Goal: Navigation & Orientation: Find specific page/section

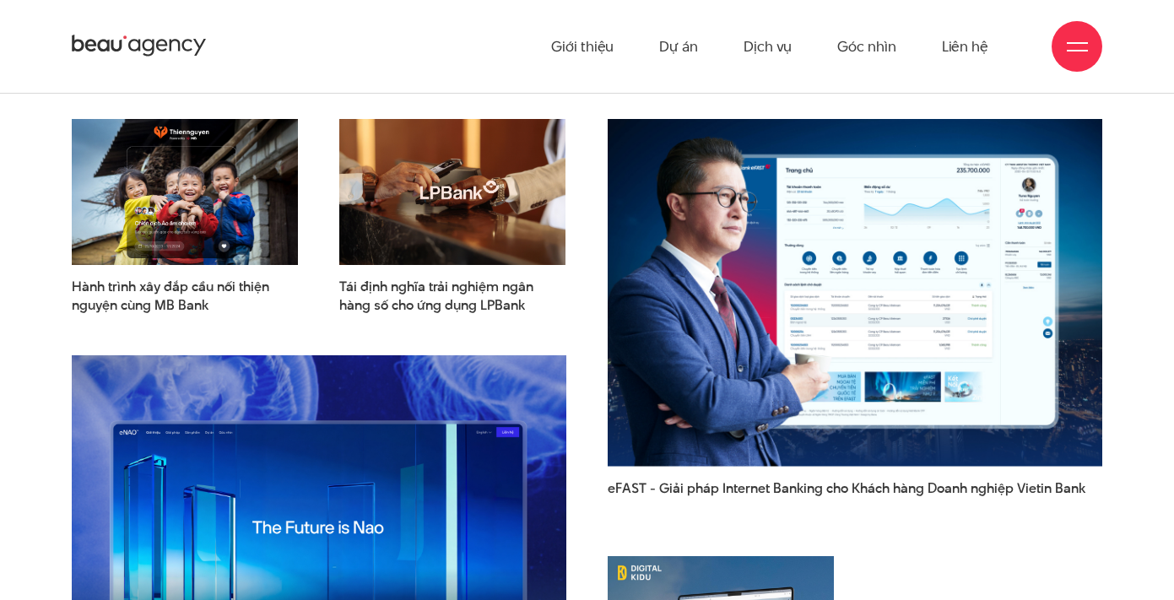
scroll to position [1941, 0]
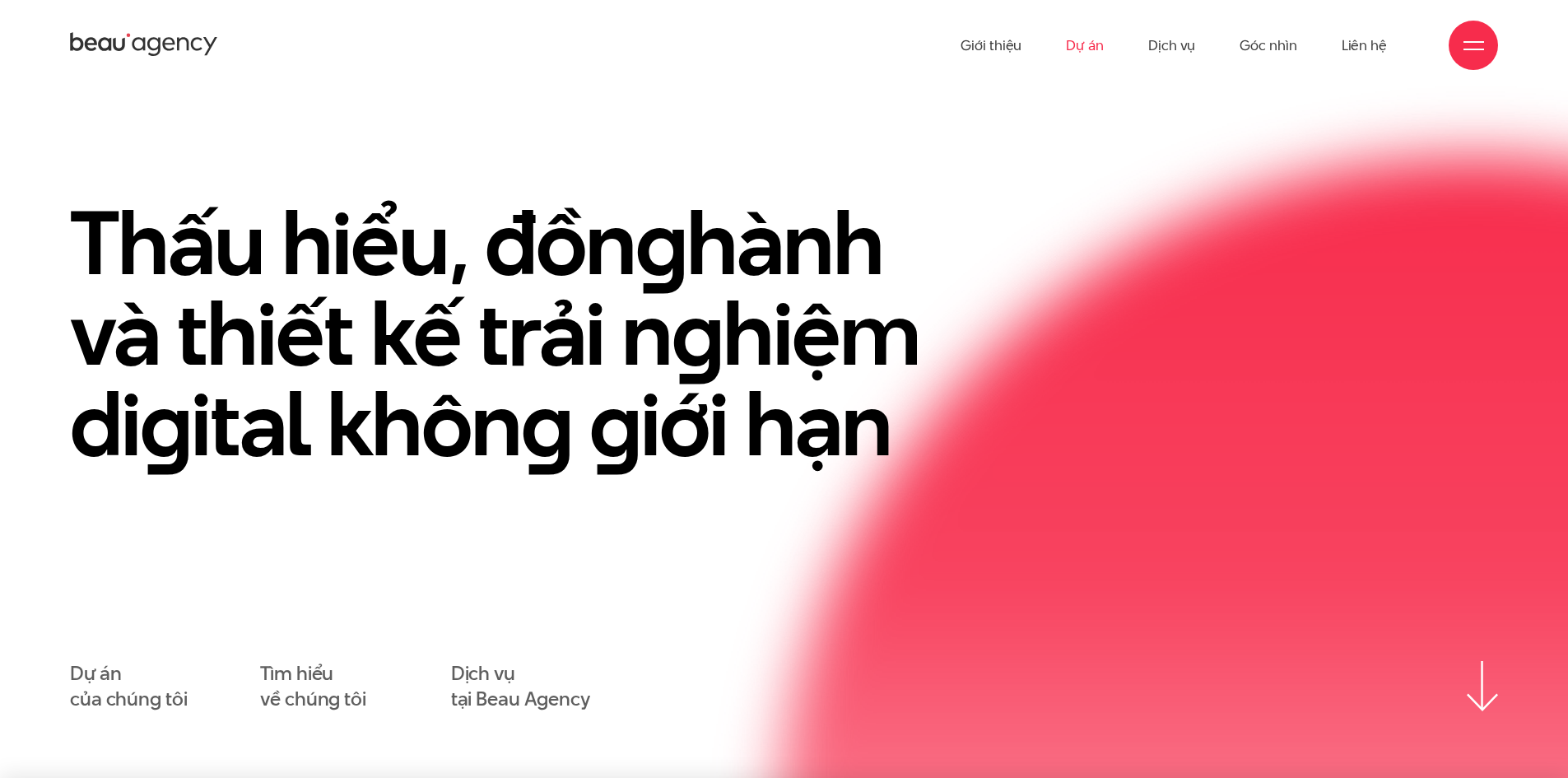
click at [1079, 48] on link "Dự án" at bounding box center [1084, 45] width 38 height 91
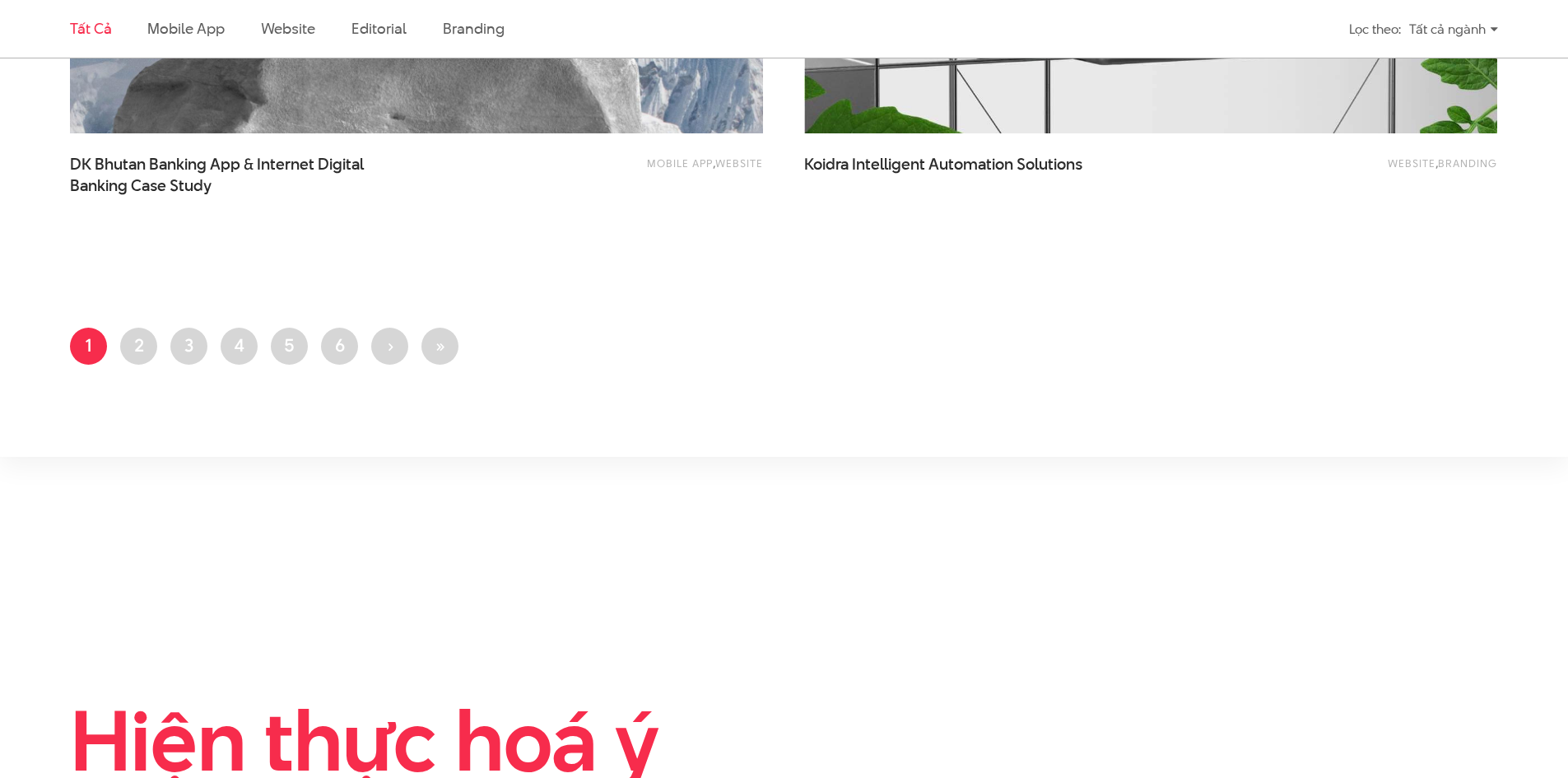
scroll to position [4010, 0]
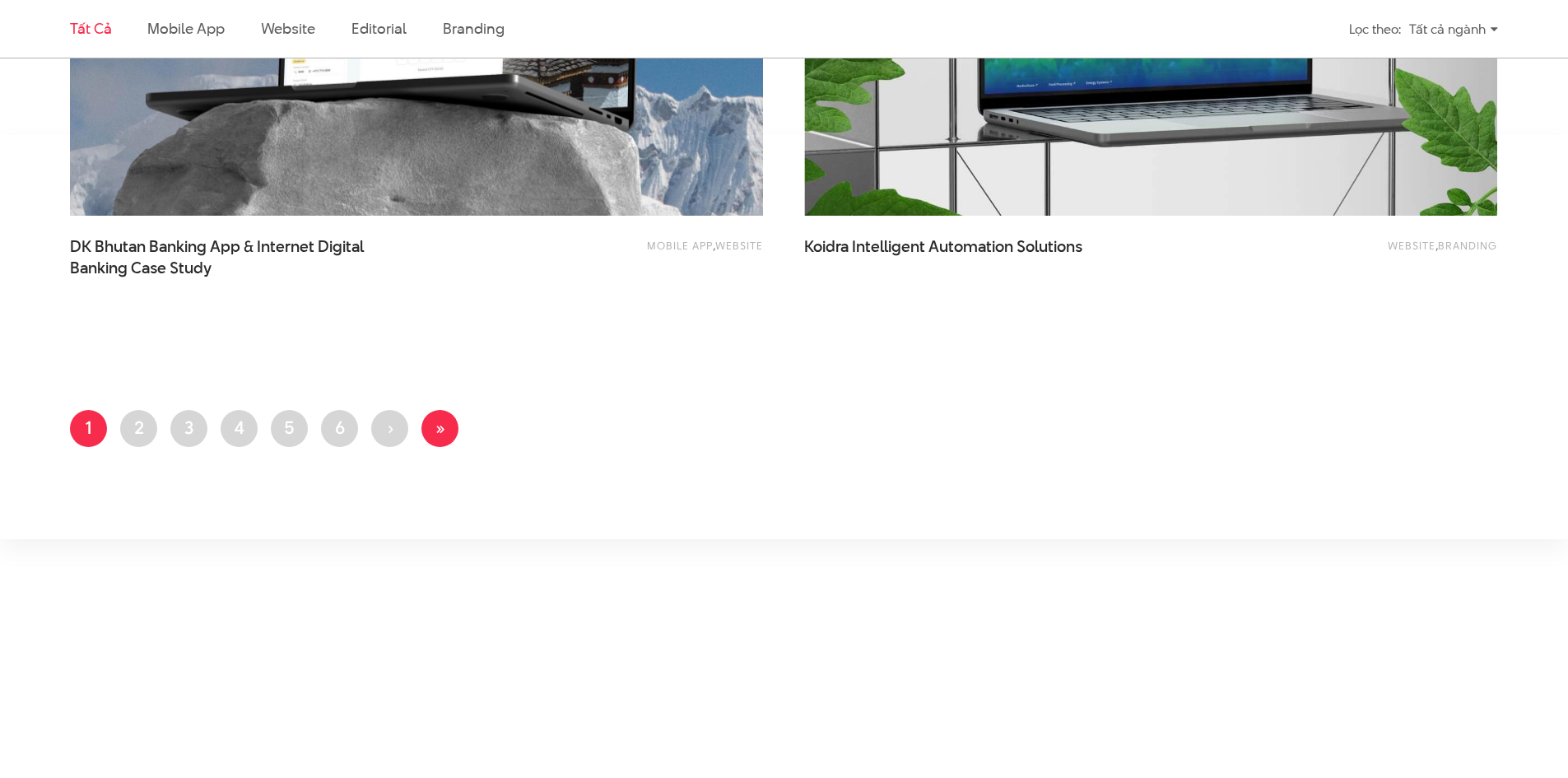
click at [451, 430] on link "Last page »" at bounding box center [440, 428] width 37 height 37
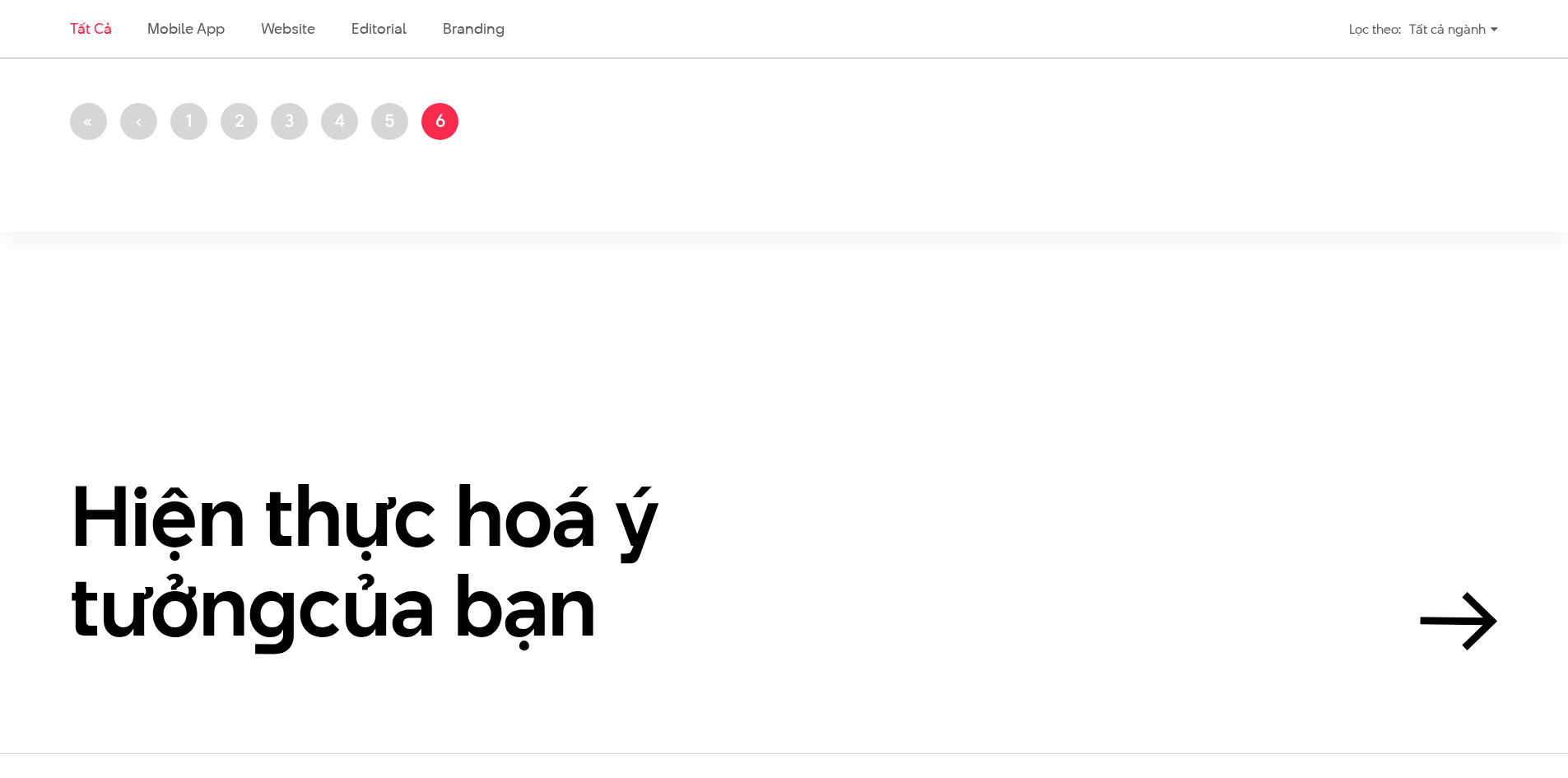
scroll to position [4279, 0]
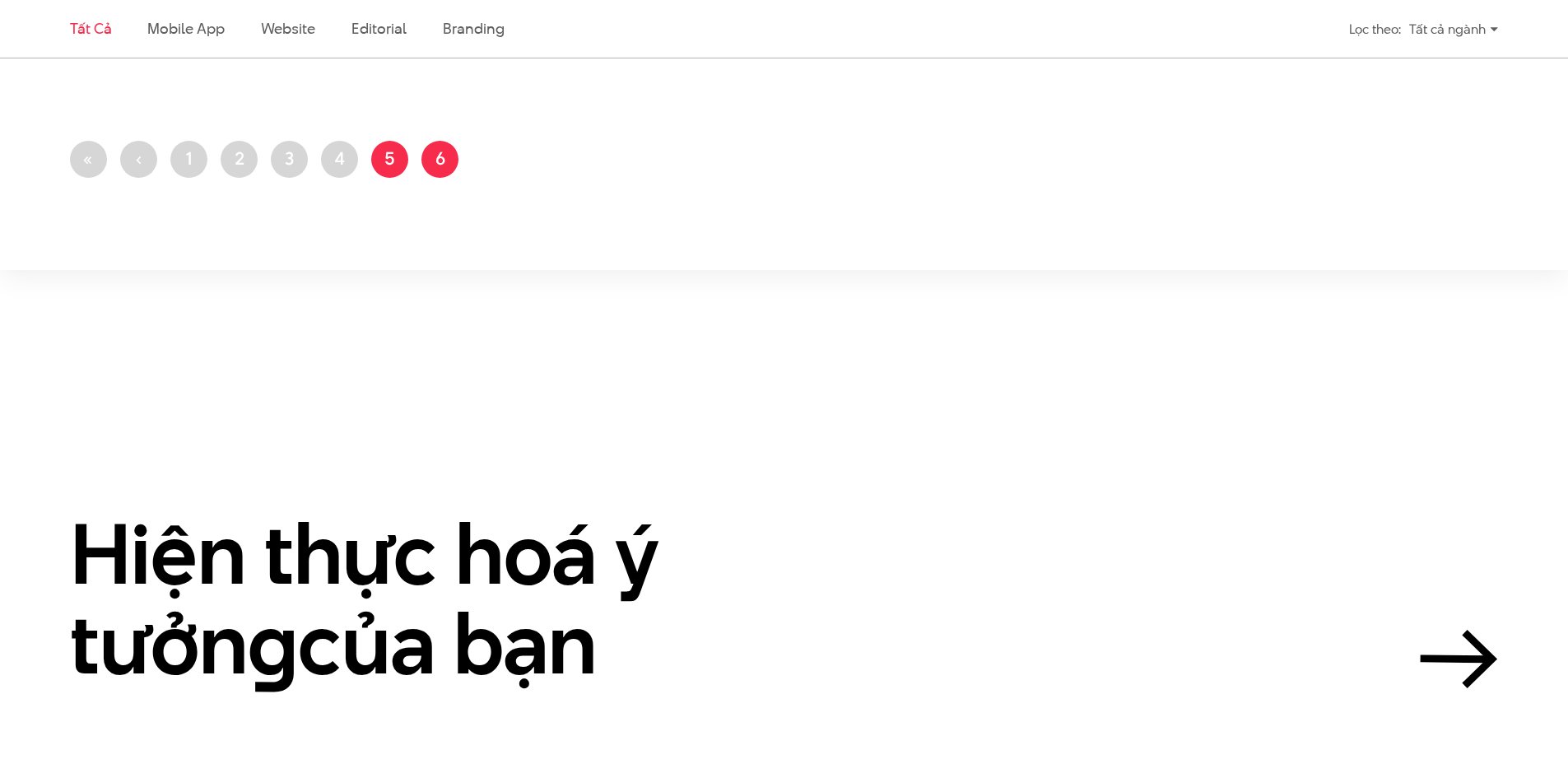
click at [389, 166] on link "Trang 5" at bounding box center [390, 159] width 37 height 37
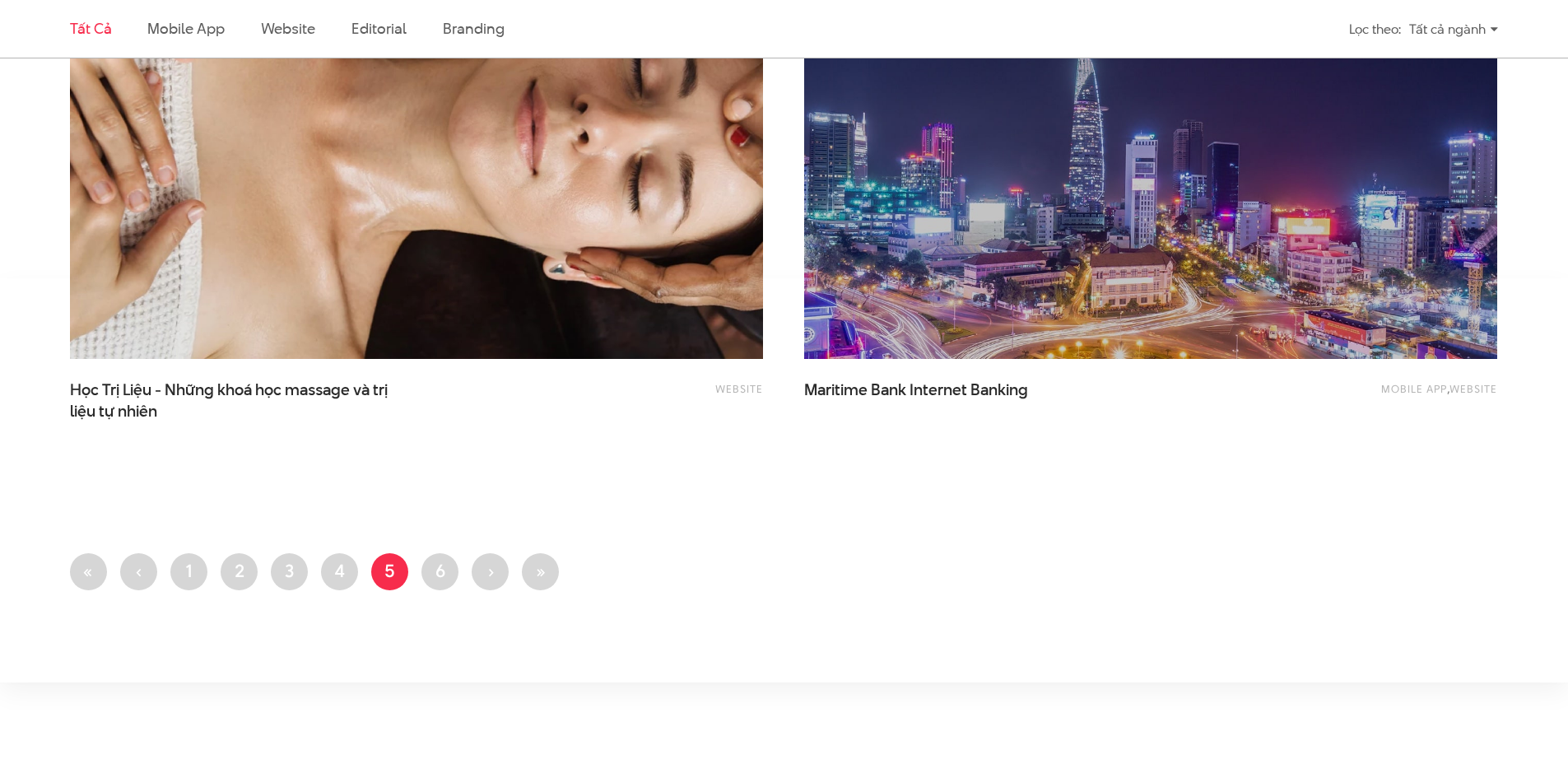
scroll to position [3868, 0]
click at [327, 566] on link "Trang 4" at bounding box center [339, 570] width 37 height 37
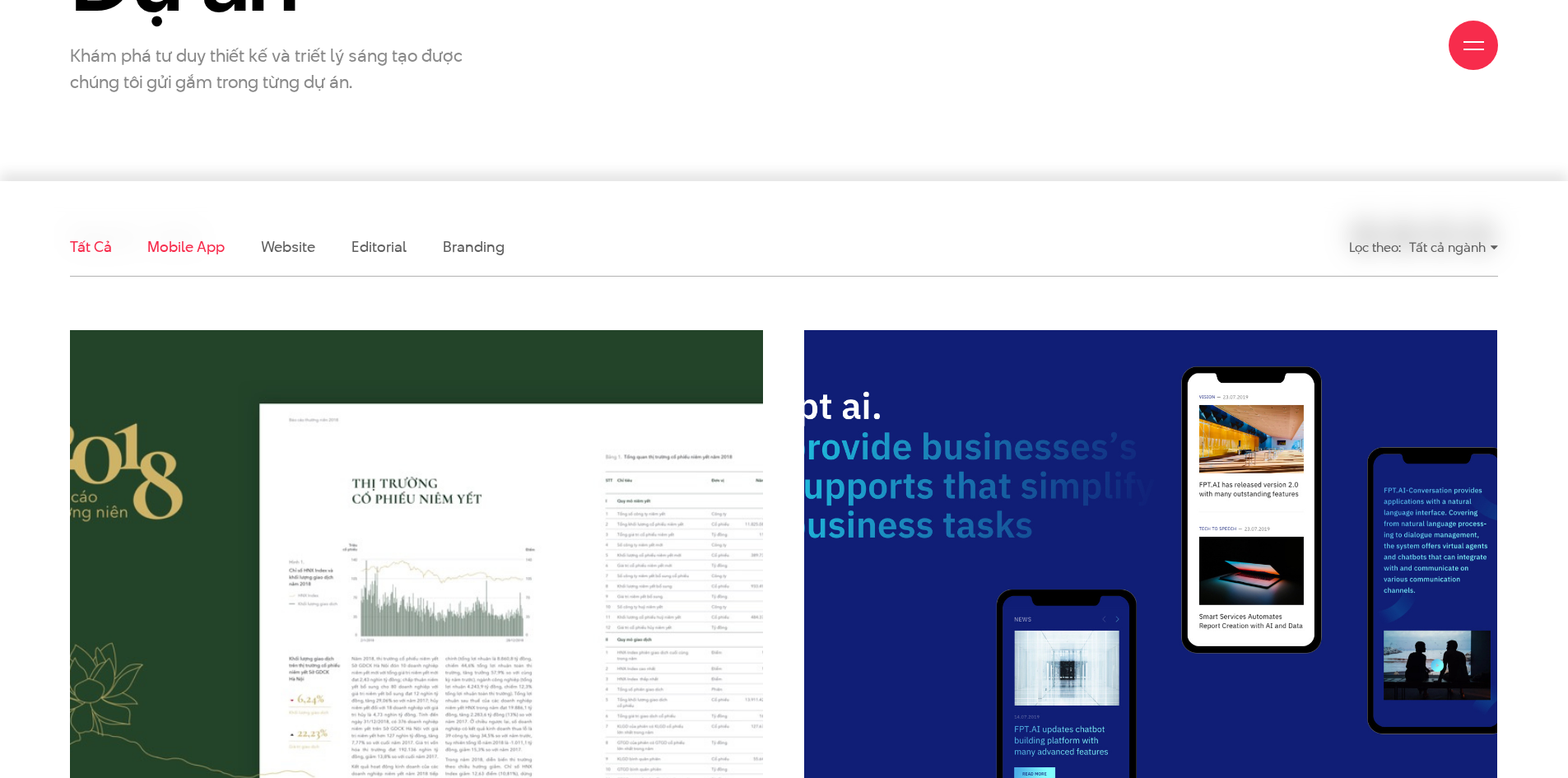
click at [171, 252] on link "Mobile app" at bounding box center [185, 246] width 76 height 20
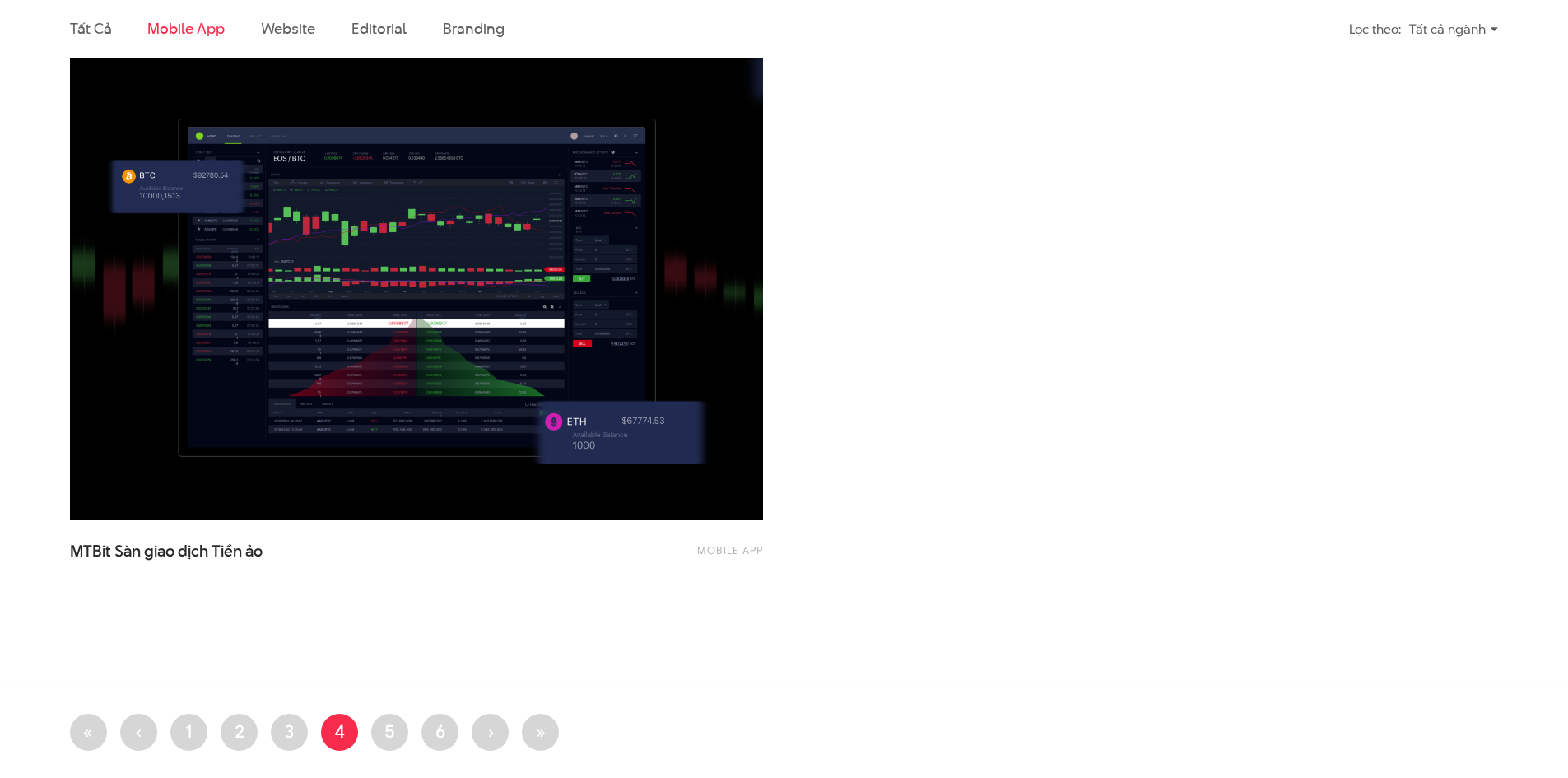
scroll to position [1288, 0]
